Goal: Task Accomplishment & Management: Use online tool/utility

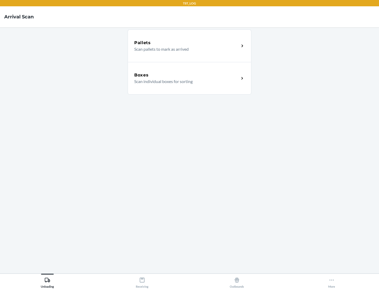
click at [186, 75] on div "Boxes" at bounding box center [186, 75] width 105 height 6
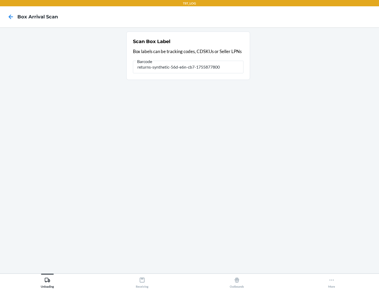
type input "returns-synthetic-56d-e6n-cb7-1755877800"
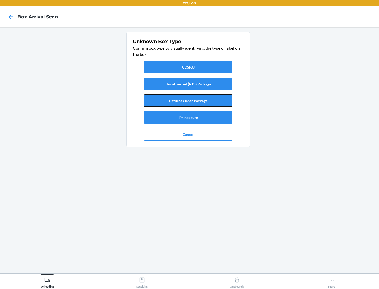
click at [188, 101] on button "Returns Order Package" at bounding box center [188, 100] width 88 height 13
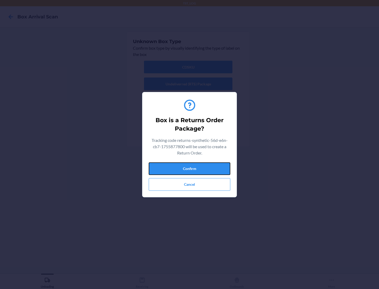
click at [189, 168] on button "Confirm" at bounding box center [189, 168] width 81 height 13
